Goal: Information Seeking & Learning: Learn about a topic

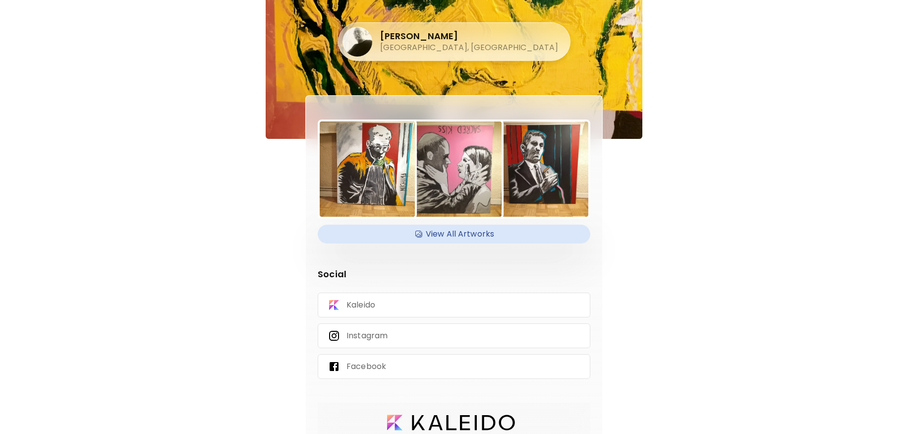
click at [450, 232] on h4 "View All Artworks" at bounding box center [454, 234] width 261 height 15
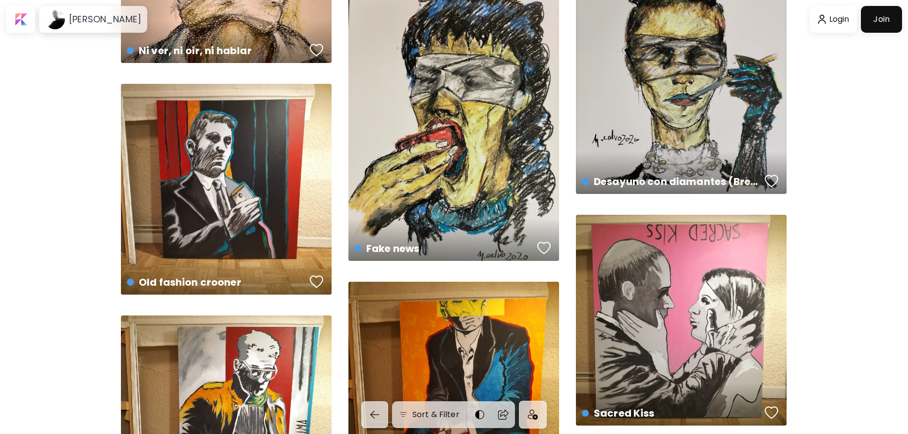
scroll to position [1494, 0]
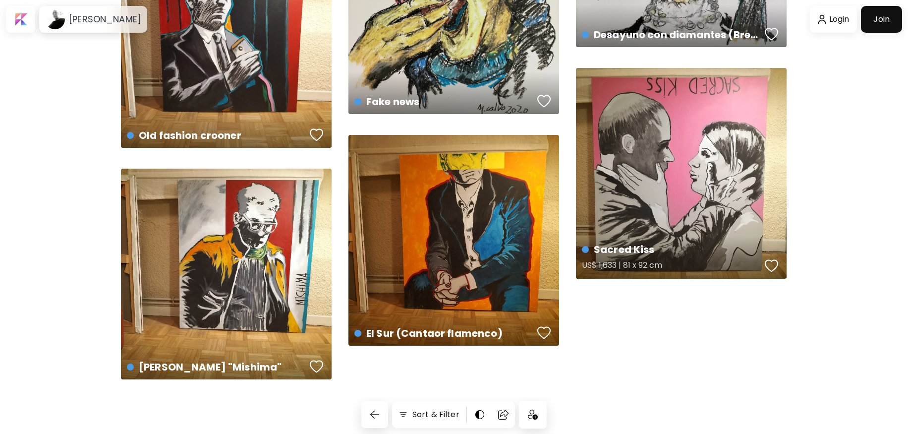
click at [653, 153] on div "Sacred Kiss US$ 1,633 | 81 x 92 cm" at bounding box center [681, 173] width 211 height 211
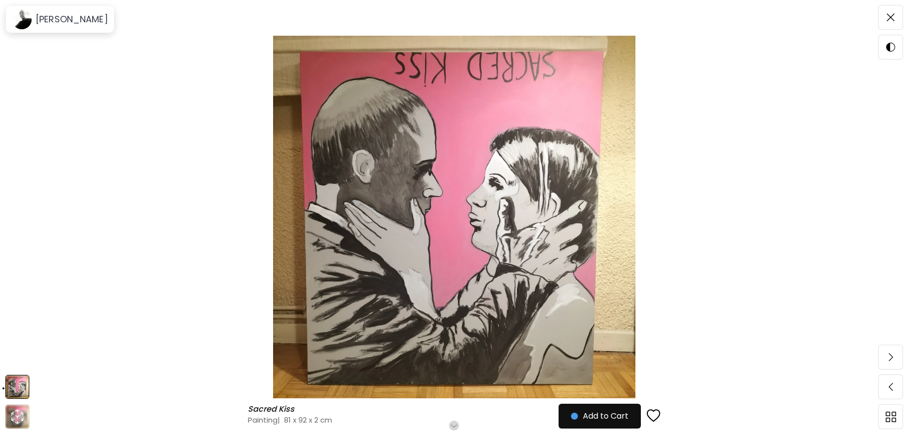
click at [528, 240] on img at bounding box center [454, 217] width 825 height 362
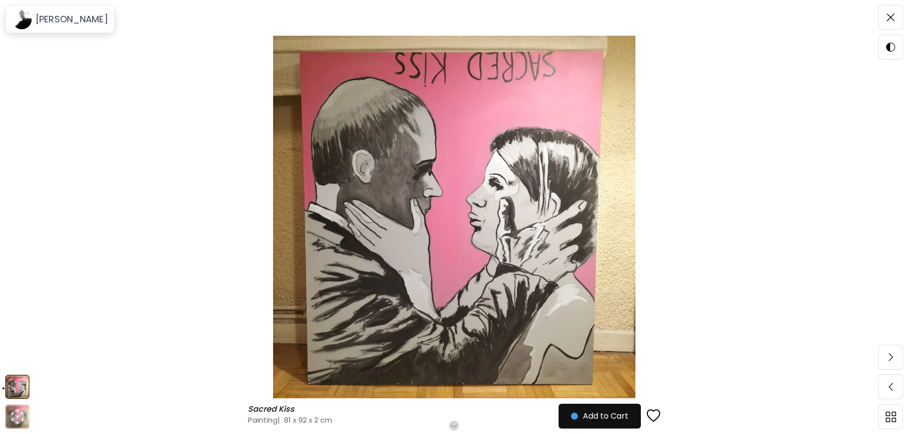
click at [493, 314] on img at bounding box center [454, 217] width 825 height 362
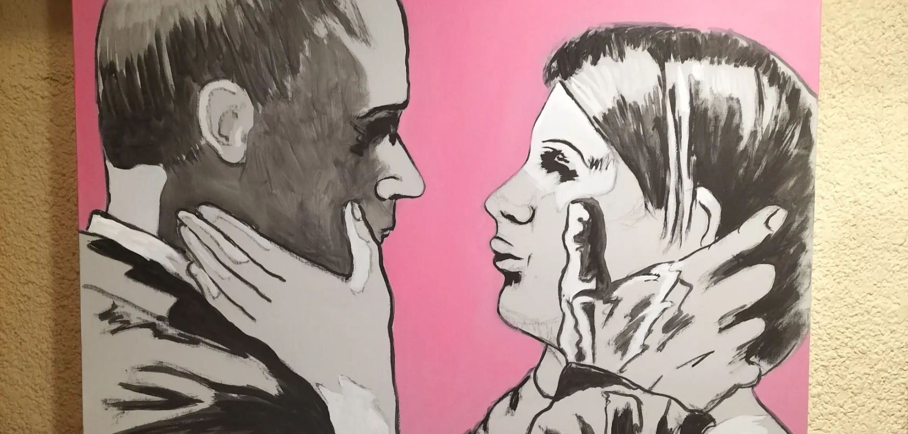
scroll to position [230, 0]
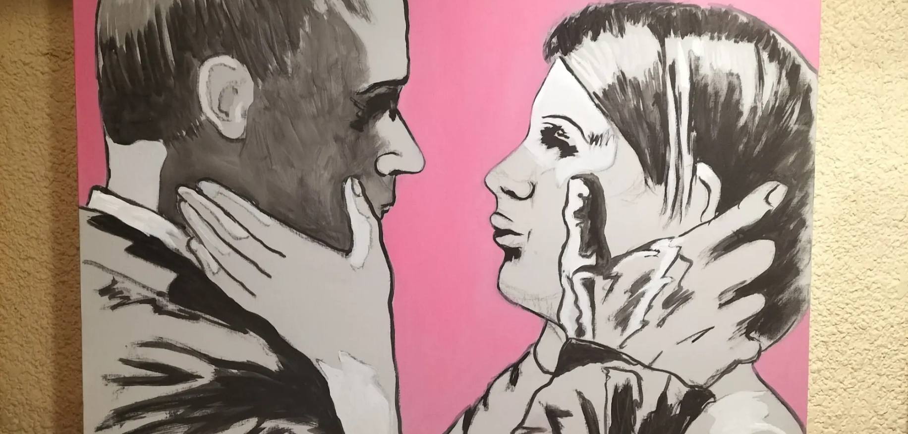
click at [777, 208] on img at bounding box center [454, 224] width 908 height 908
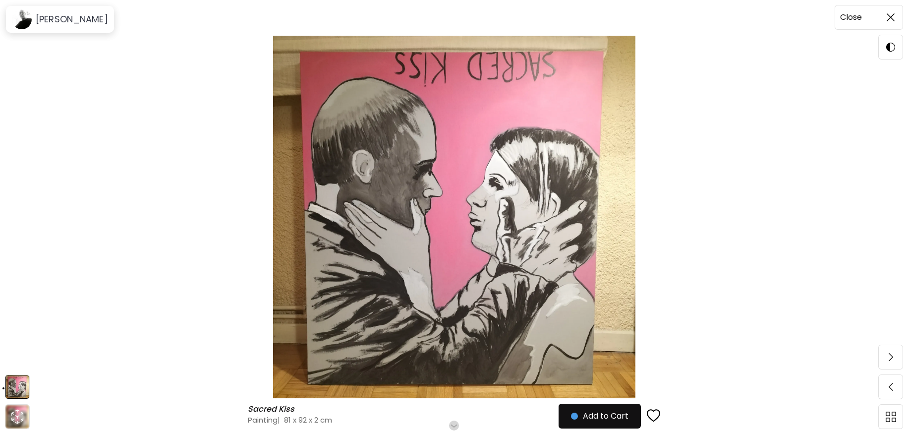
click at [882, 16] on span at bounding box center [890, 17] width 21 height 21
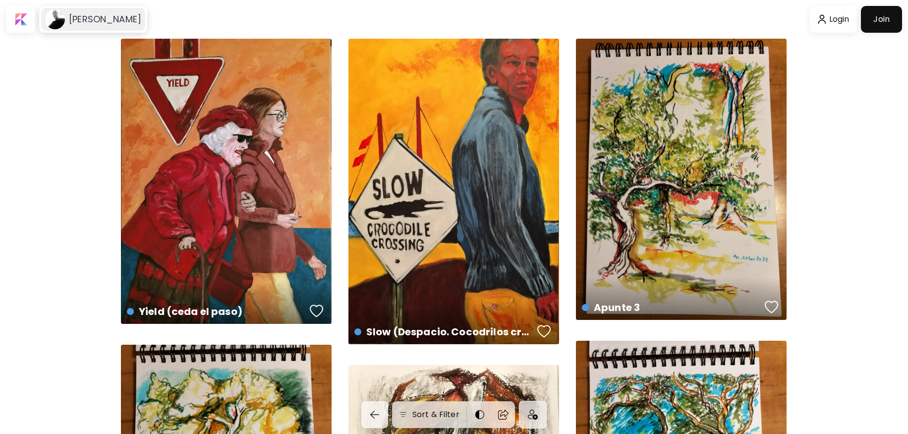
click at [83, 22] on h6 "[PERSON_NAME]" at bounding box center [105, 19] width 72 height 12
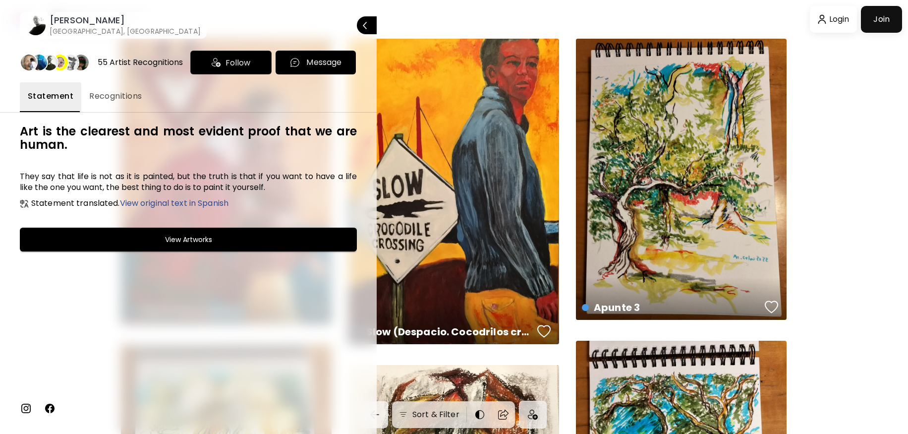
click at [95, 89] on button "Recognitions" at bounding box center [115, 97] width 69 height 30
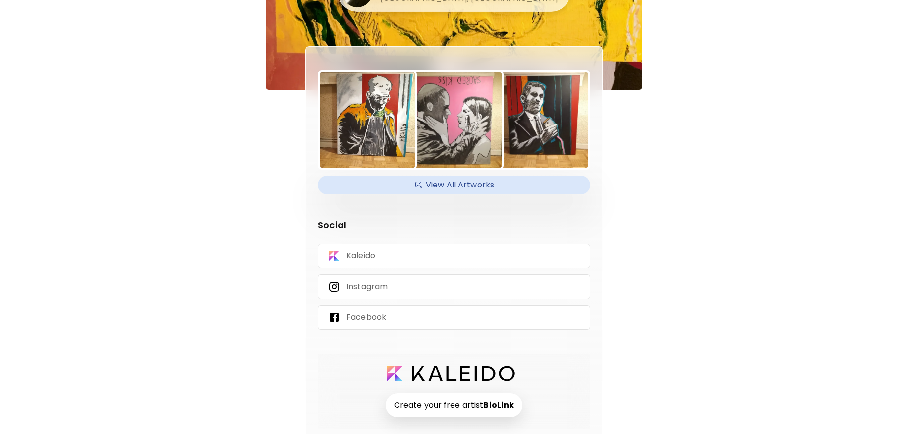
scroll to position [57, 0]
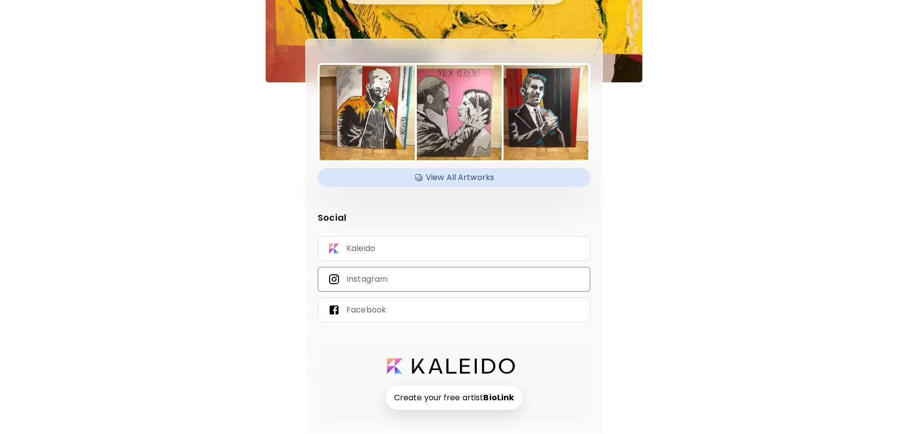
click at [363, 286] on div "Instagram" at bounding box center [454, 279] width 273 height 25
